Goal: Task Accomplishment & Management: Manage account settings

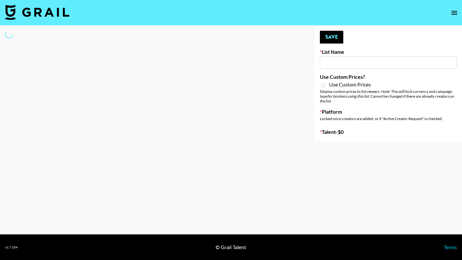
type input "GoVanni Campaign"
select select "Song"
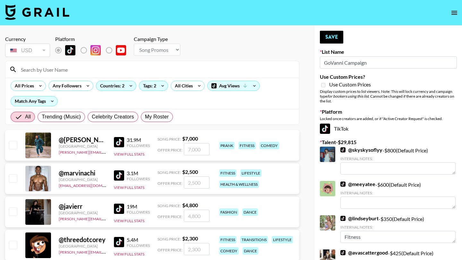
click at [63, 68] on input at bounding box center [156, 69] width 278 height 10
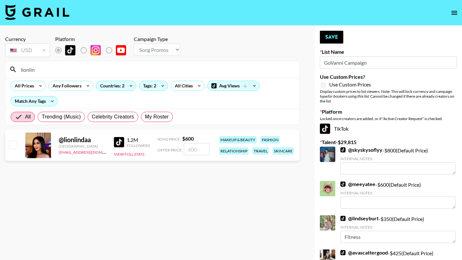
type input "lionlin"
click at [13, 148] on input "checkbox" at bounding box center [13, 145] width 8 height 8
checkbox input "true"
type input "600"
click at [338, 36] on button "Save" at bounding box center [331, 37] width 23 height 13
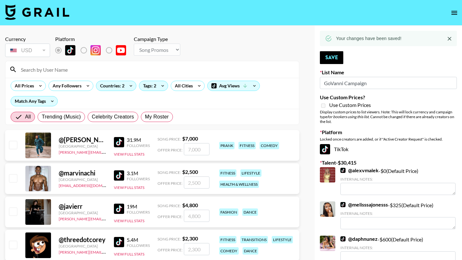
click at [46, 69] on input at bounding box center [156, 69] width 278 height 10
type input "w"
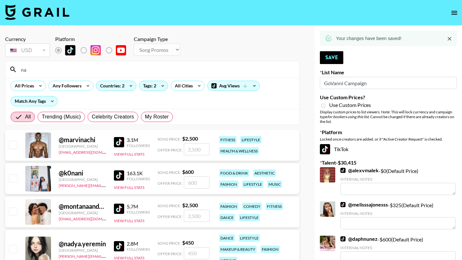
type input "na"
click at [454, 17] on button "open drawer" at bounding box center [453, 12] width 13 height 13
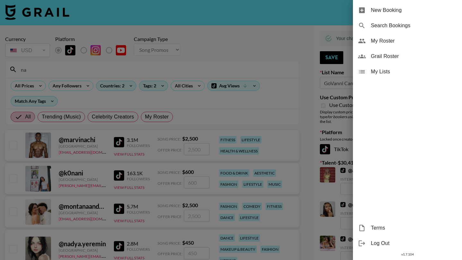
click at [388, 59] on span "Grail Roster" at bounding box center [414, 57] width 86 height 8
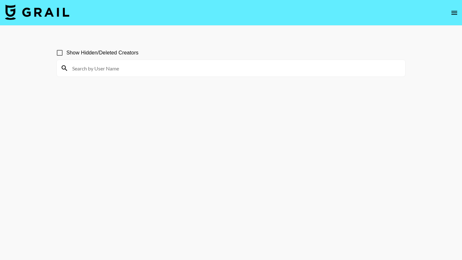
click at [42, 14] on img at bounding box center [37, 11] width 64 height 15
click at [455, 14] on icon "open drawer" at bounding box center [454, 13] width 6 height 4
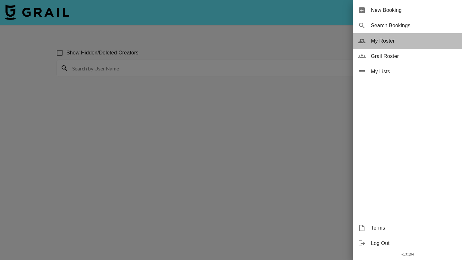
click at [383, 41] on span "My Roster" at bounding box center [414, 41] width 86 height 8
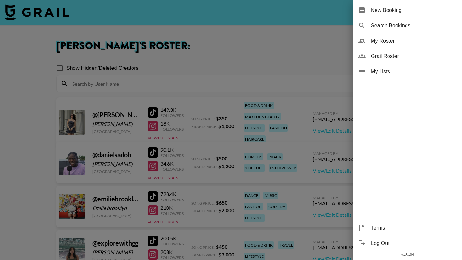
click at [306, 68] on div at bounding box center [231, 130] width 462 height 260
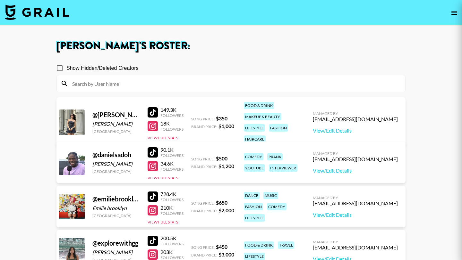
click at [306, 68] on div at bounding box center [231, 130] width 462 height 260
click at [131, 162] on div at bounding box center [231, 130] width 462 height 260
click at [94, 160] on div at bounding box center [231, 130] width 462 height 260
click at [122, 160] on div at bounding box center [231, 130] width 462 height 260
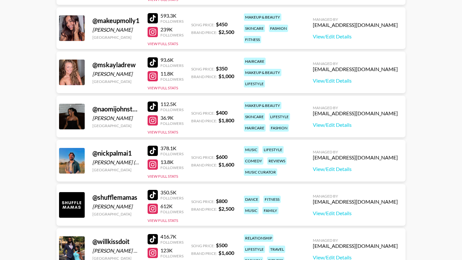
scroll to position [359, 0]
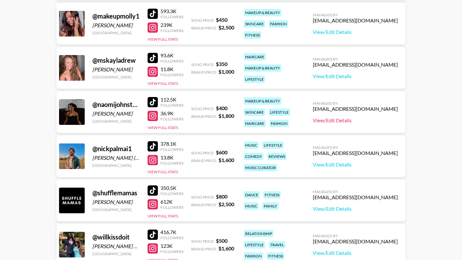
click at [354, 119] on link "View/Edit Details" at bounding box center [355, 120] width 85 height 6
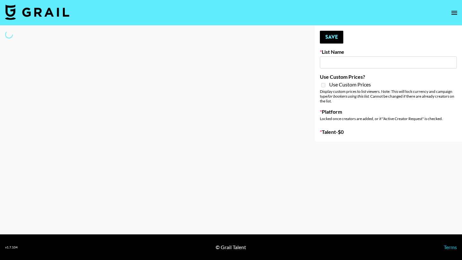
type input "GoVanni Campaign"
select select "Song"
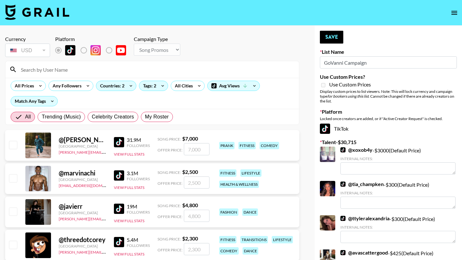
click at [42, 72] on input at bounding box center [156, 69] width 278 height 10
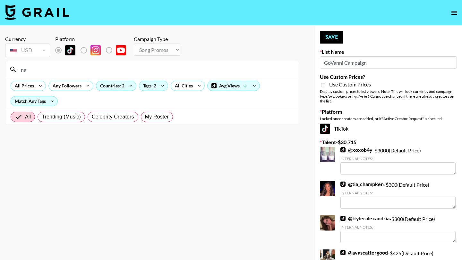
type input "n"
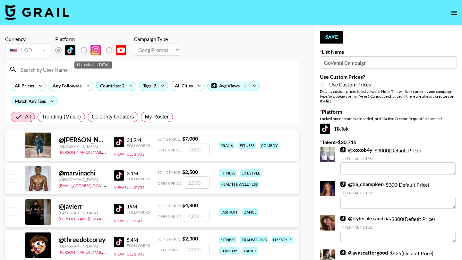
click at [84, 50] on label "List locked to TikTok." at bounding box center [89, 50] width 24 height 13
click at [56, 52] on label "List locked to TikTok." at bounding box center [64, 50] width 24 height 13
click at [43, 71] on input at bounding box center [156, 69] width 278 height 10
click at [83, 49] on label "List locked to TikTok." at bounding box center [89, 50] width 24 height 13
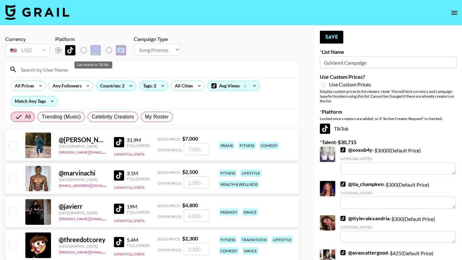
click at [83, 49] on label "List locked to TikTok." at bounding box center [89, 50] width 24 height 13
click at [56, 50] on label "List locked to TikTok." at bounding box center [64, 50] width 24 height 13
click at [39, 68] on input at bounding box center [156, 69] width 278 height 10
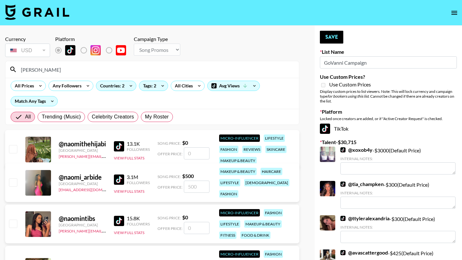
type input "[PERSON_NAME]"
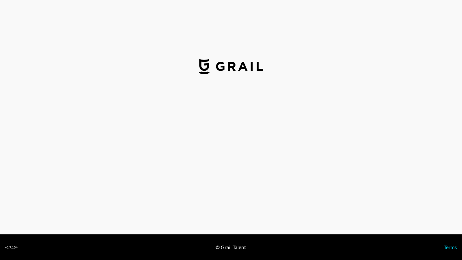
select select "USD"
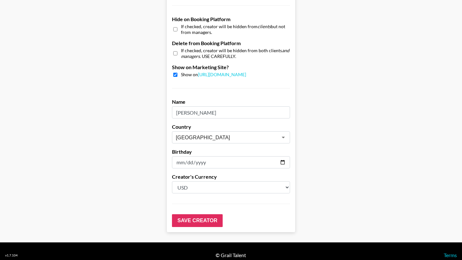
scroll to position [603, 0]
